Goal: Transaction & Acquisition: Download file/media

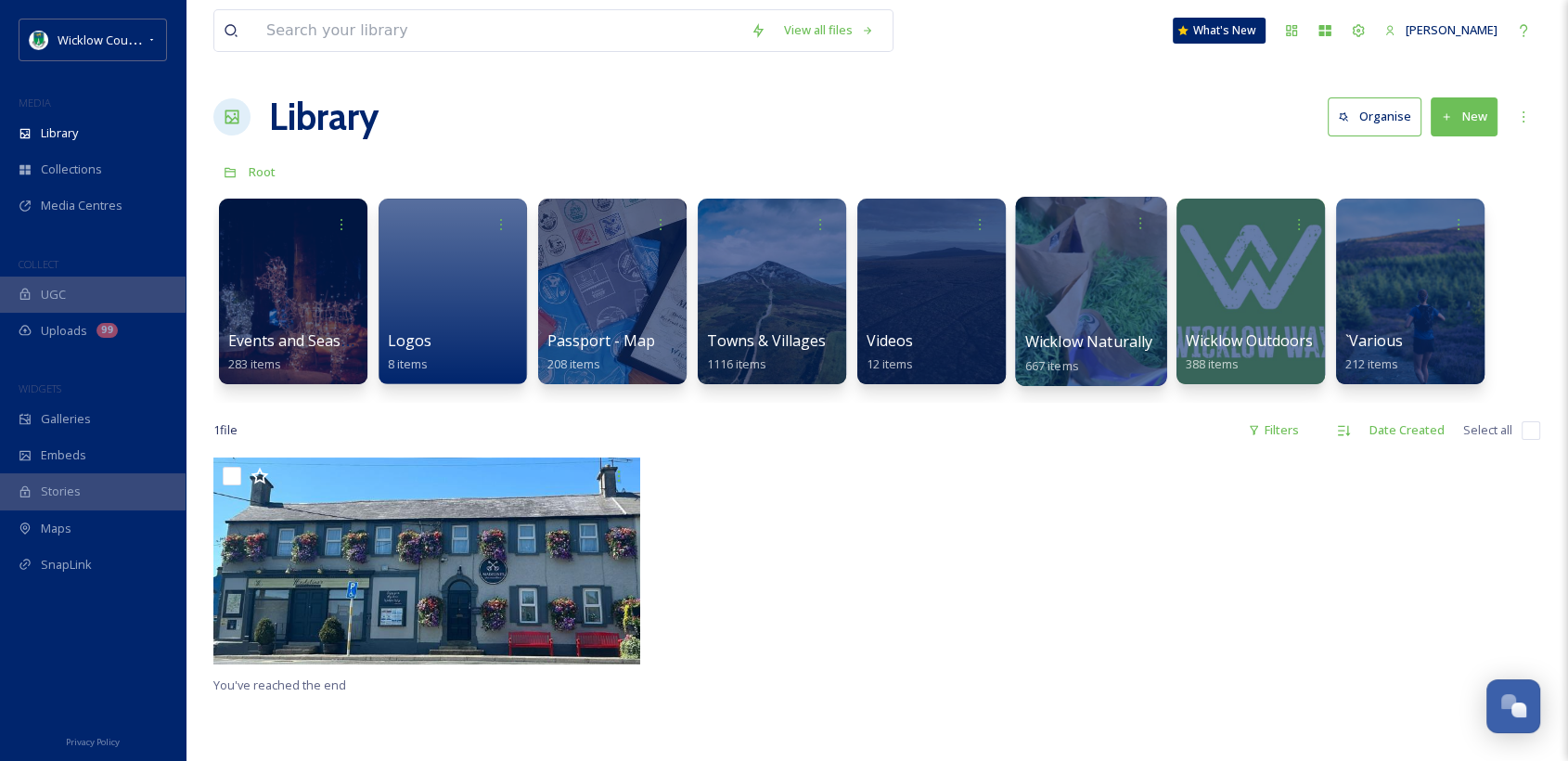
click at [1105, 343] on span "Wicklow Naturally" at bounding box center [1089, 341] width 128 height 21
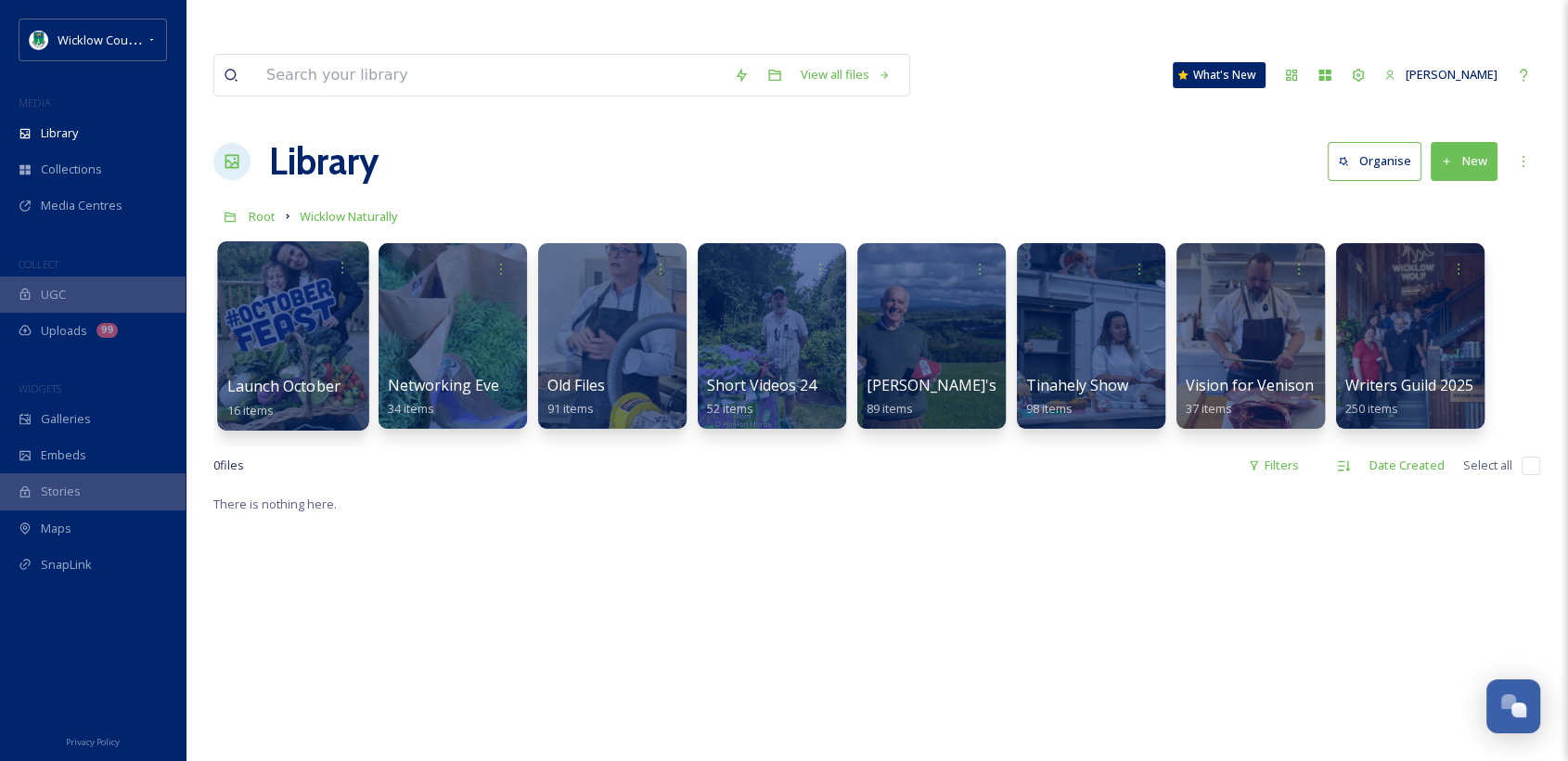
click at [296, 376] on span "Launch October Feast" at bounding box center [305, 386] width 155 height 21
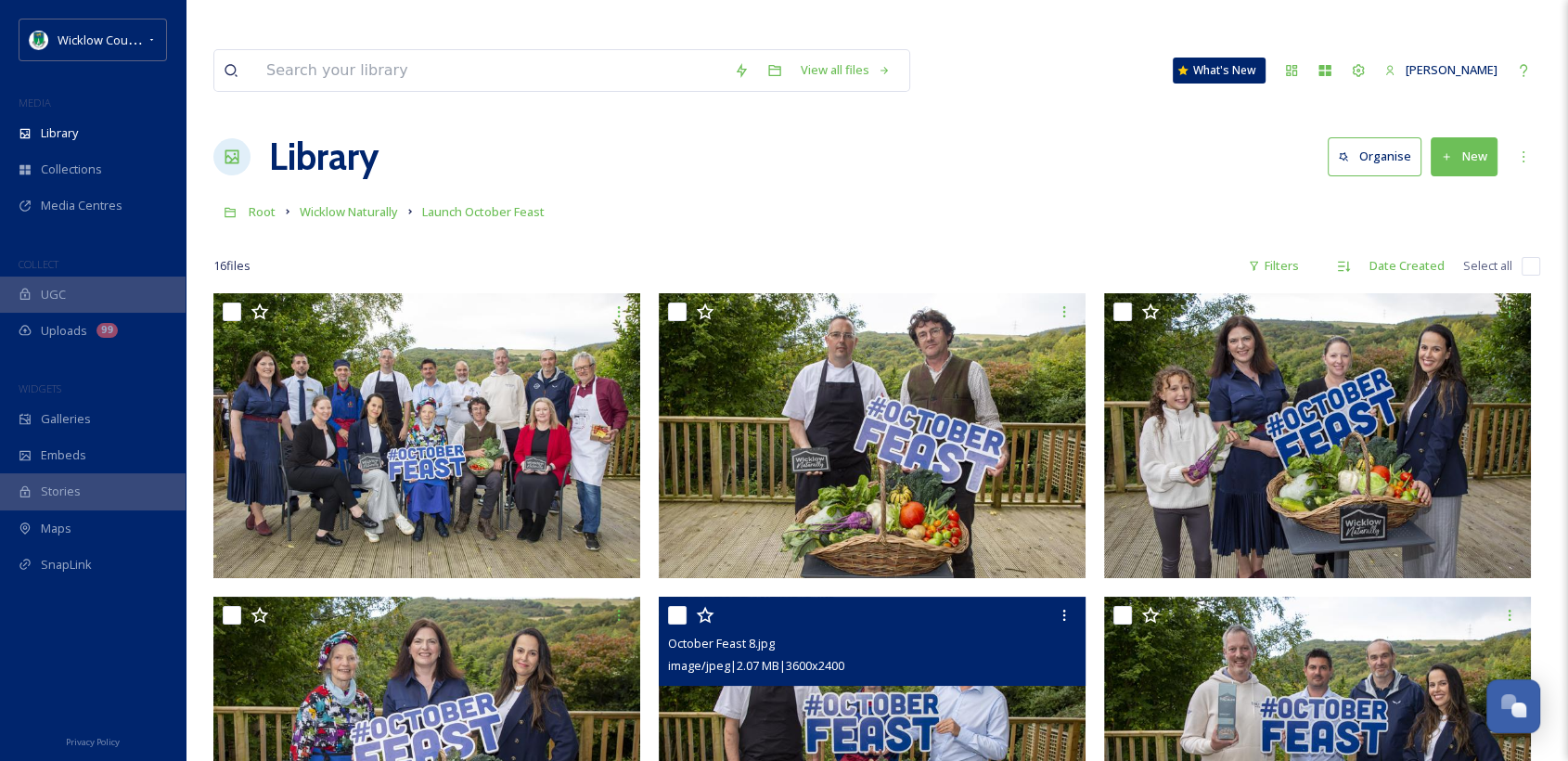
scroll to position [3, 0]
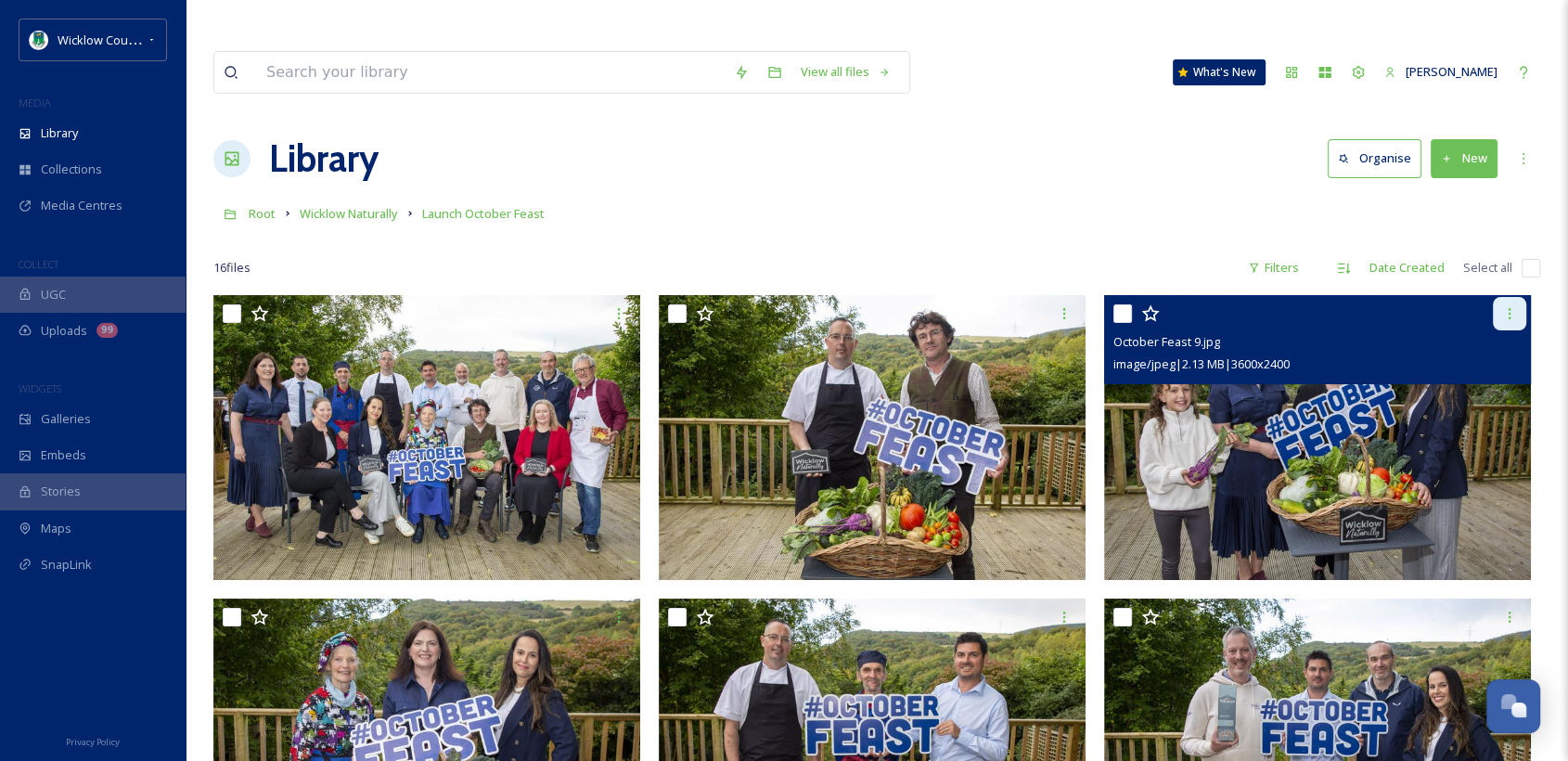
click at [1506, 307] on icon at bounding box center [1509, 313] width 15 height 15
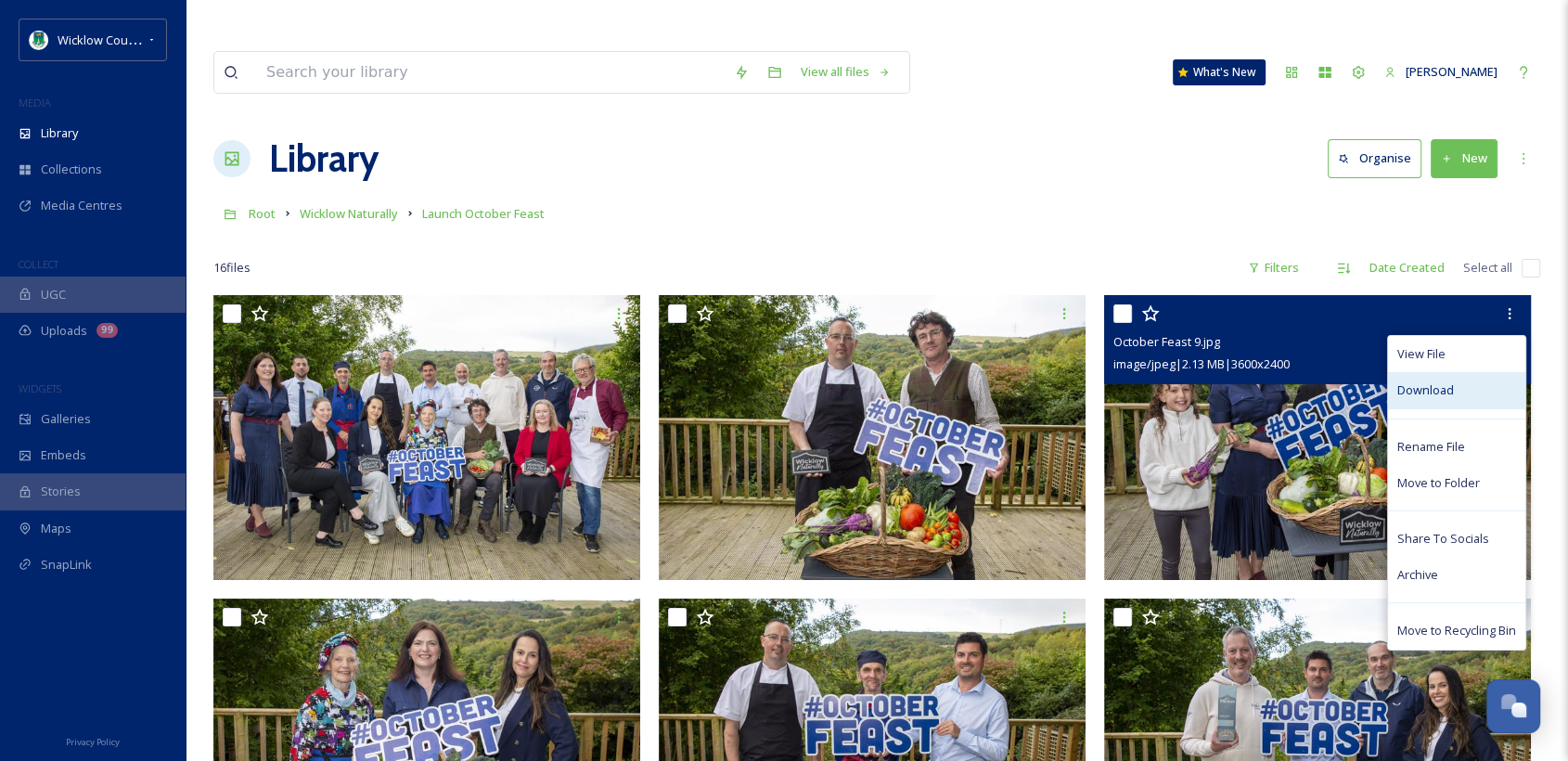
click at [1425, 381] on span "Download" at bounding box center [1426, 390] width 57 height 18
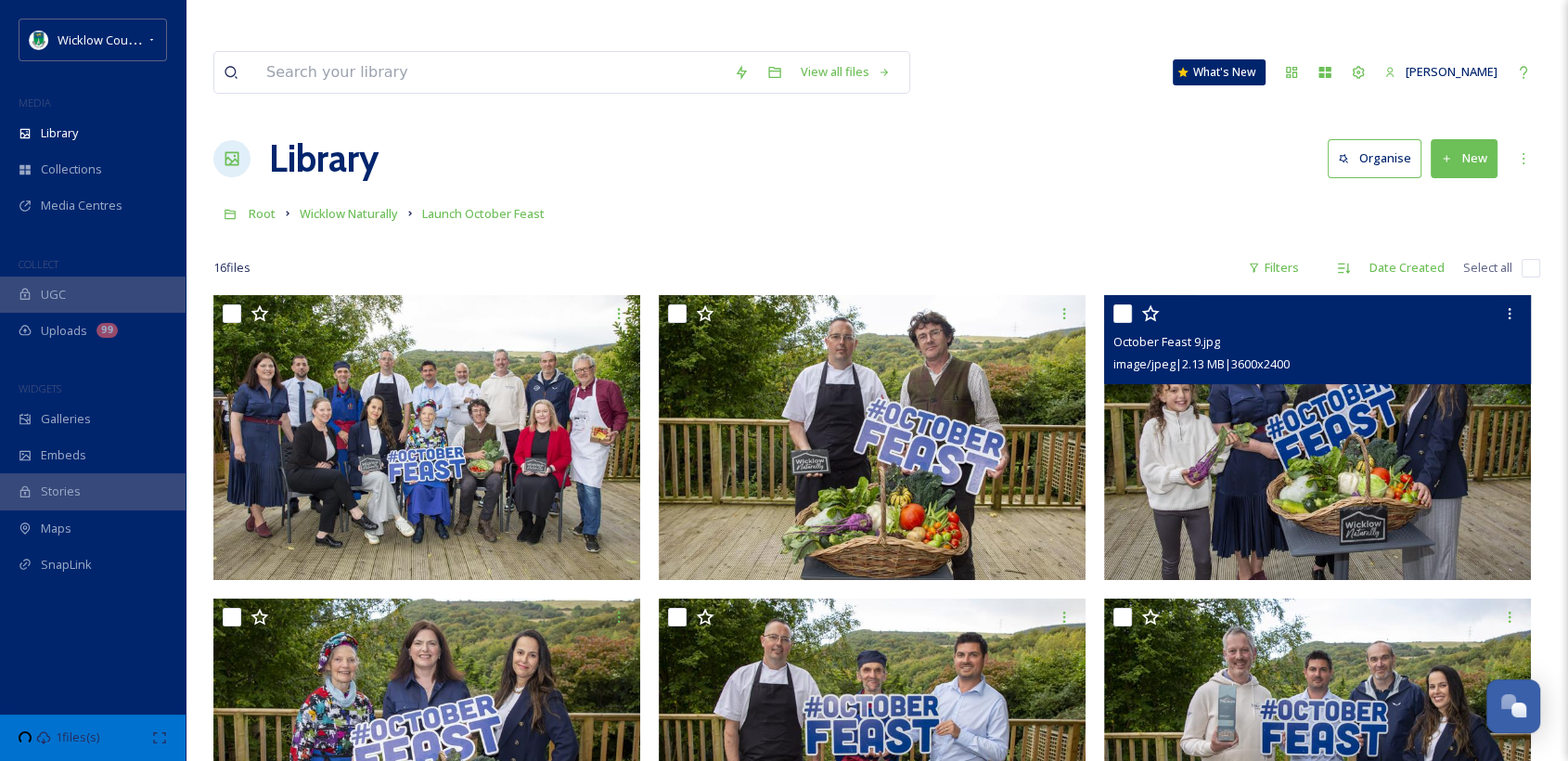
click at [1354, 408] on img at bounding box center [1317, 437] width 427 height 285
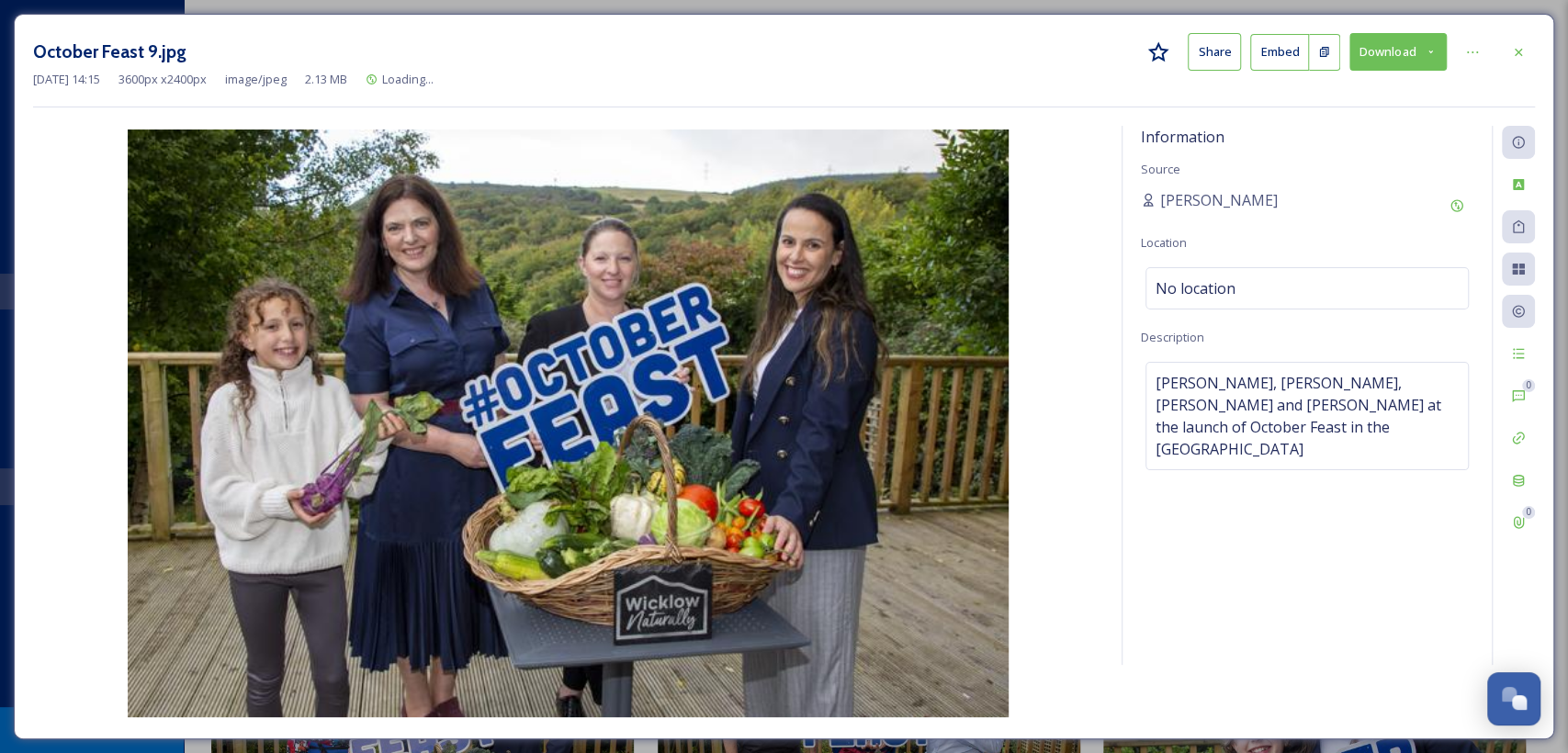
click at [1367, 56] on button "Download" at bounding box center [1397, 51] width 97 height 38
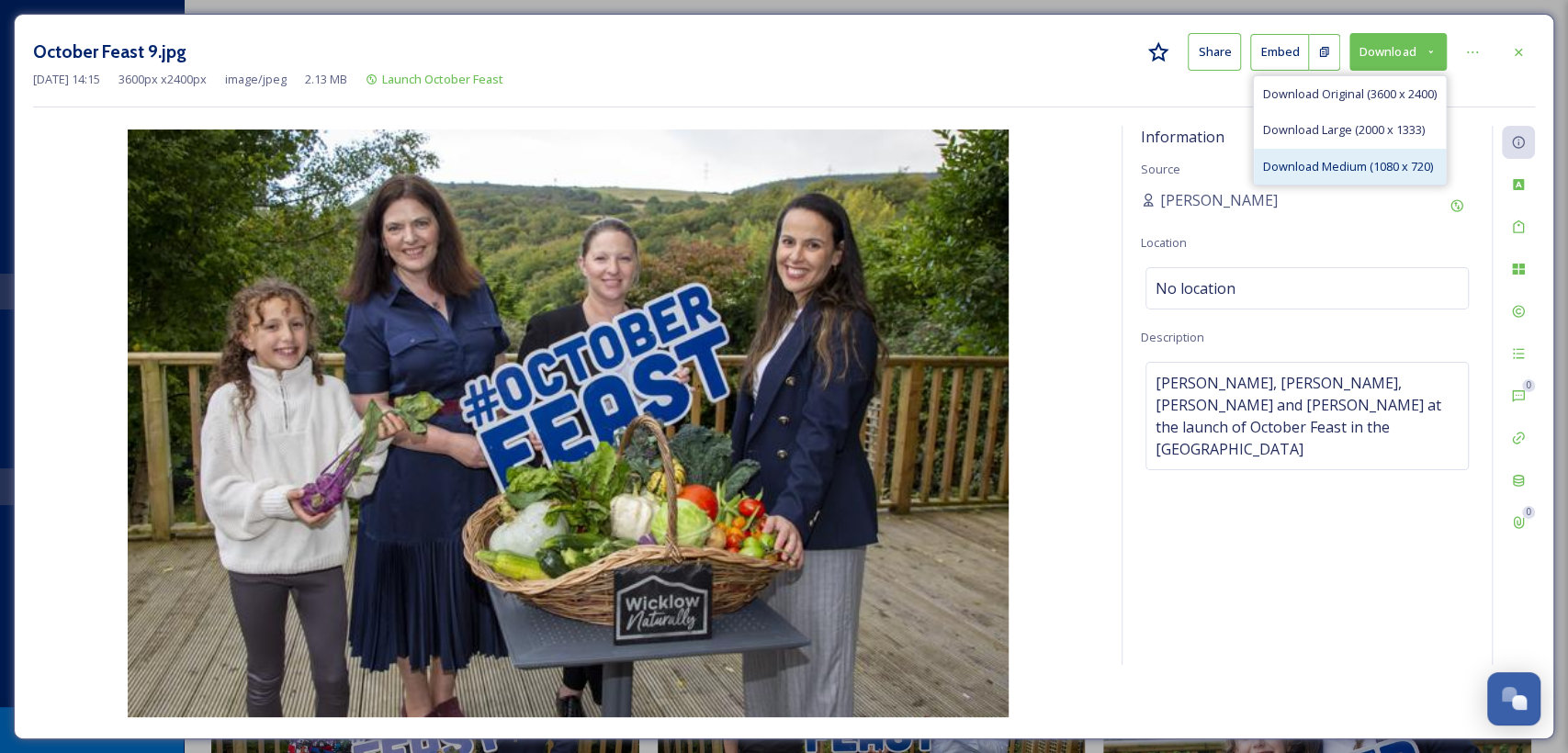
click at [1330, 164] on span "Download Medium (1080 x 720)" at bounding box center [1347, 167] width 170 height 17
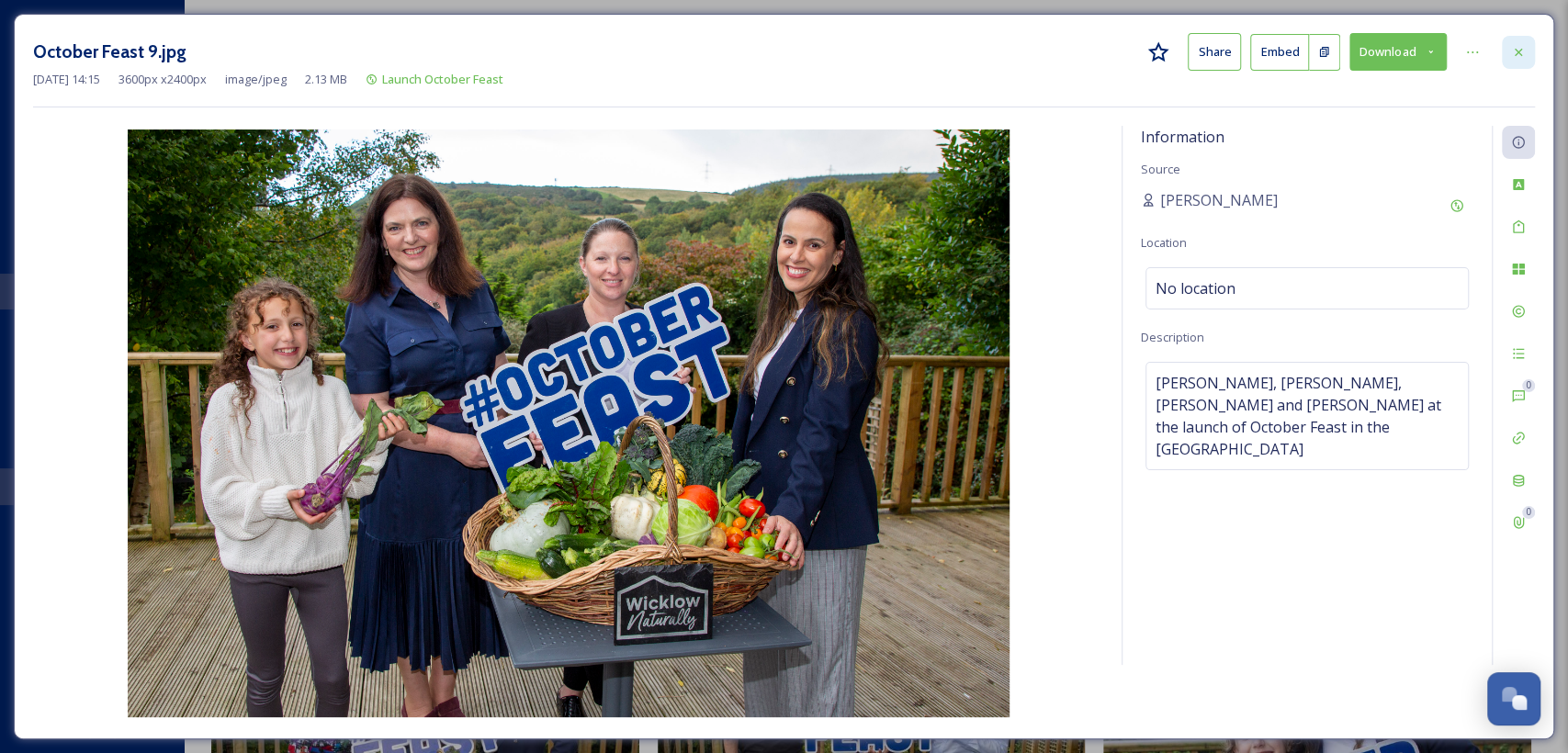
click at [1520, 53] on icon at bounding box center [1518, 51] width 15 height 15
